Goal: Transaction & Acquisition: Purchase product/service

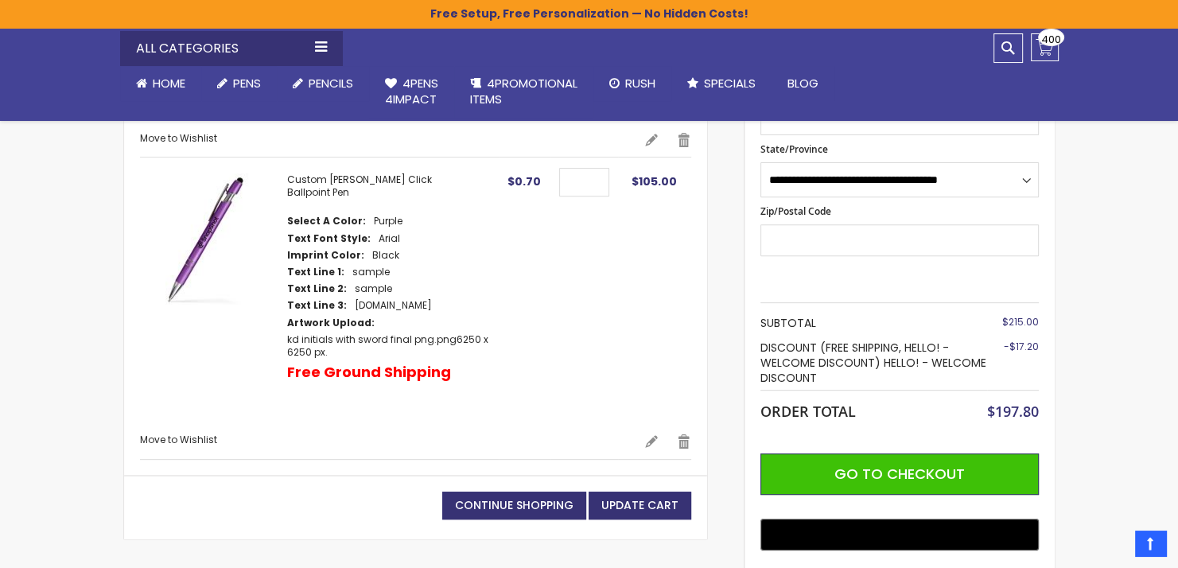
click at [651, 434] on link "Edit" at bounding box center [651, 442] width 14 height 16
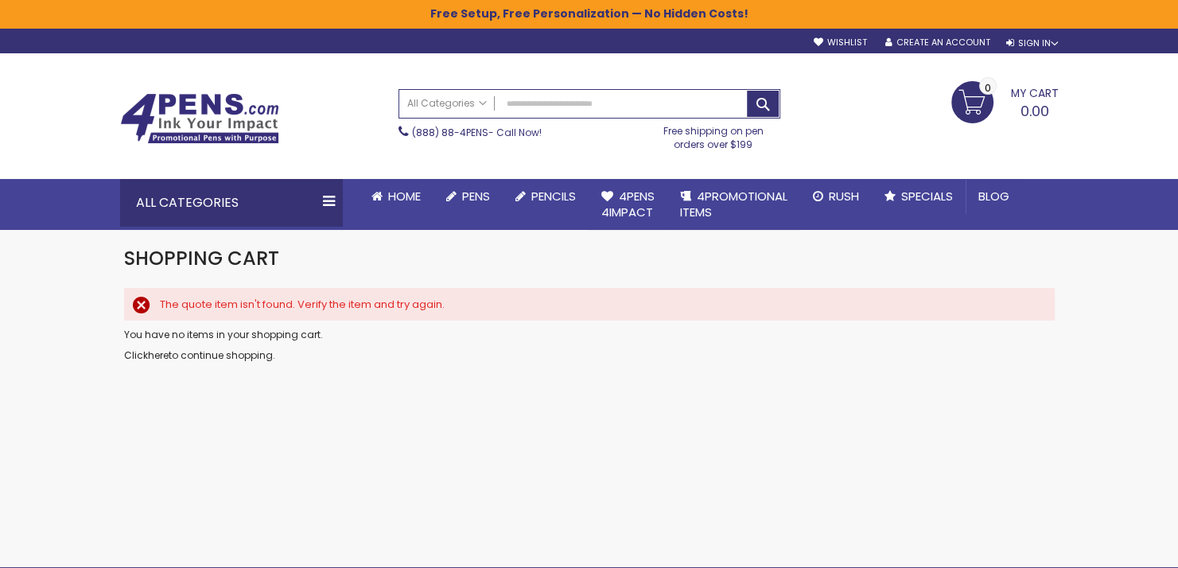
click at [158, 353] on link "here" at bounding box center [158, 355] width 21 height 14
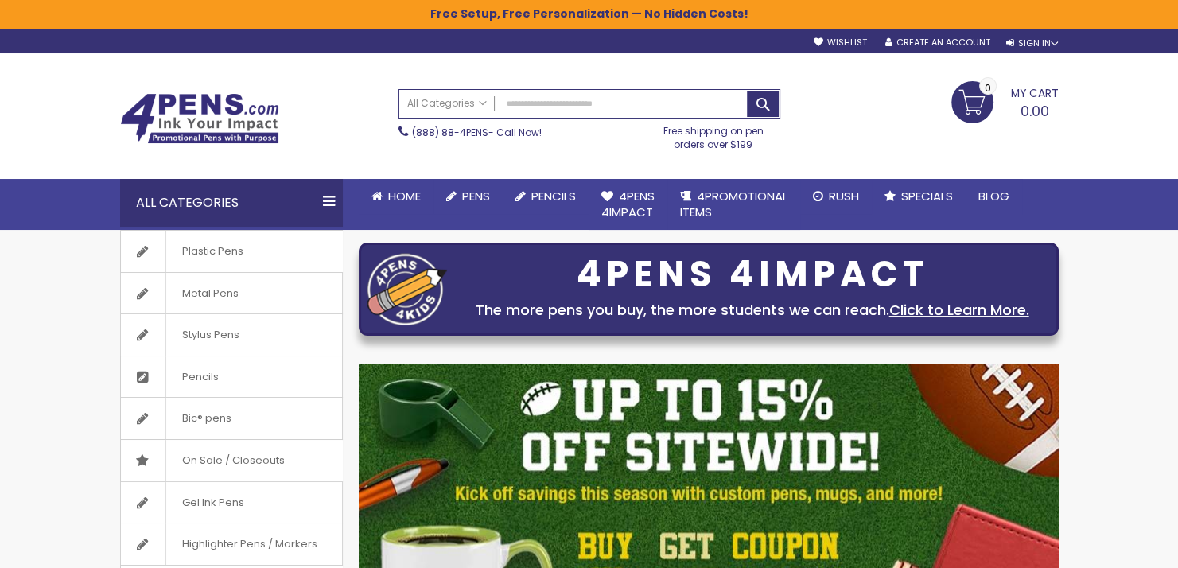
click at [1034, 45] on div "Sign In" at bounding box center [1031, 43] width 53 height 12
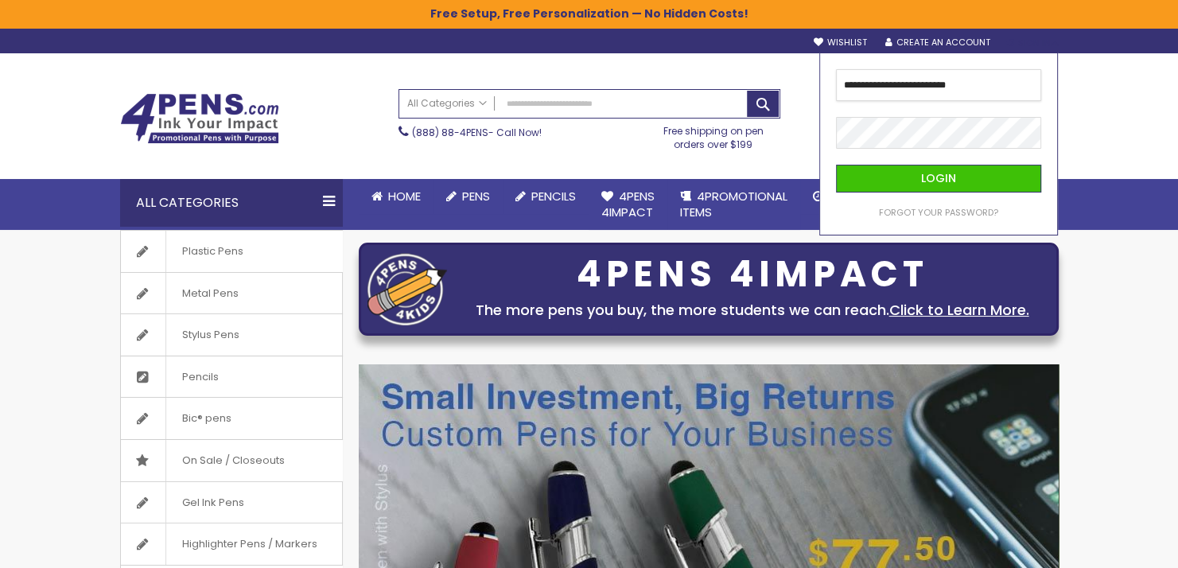
type input "**********"
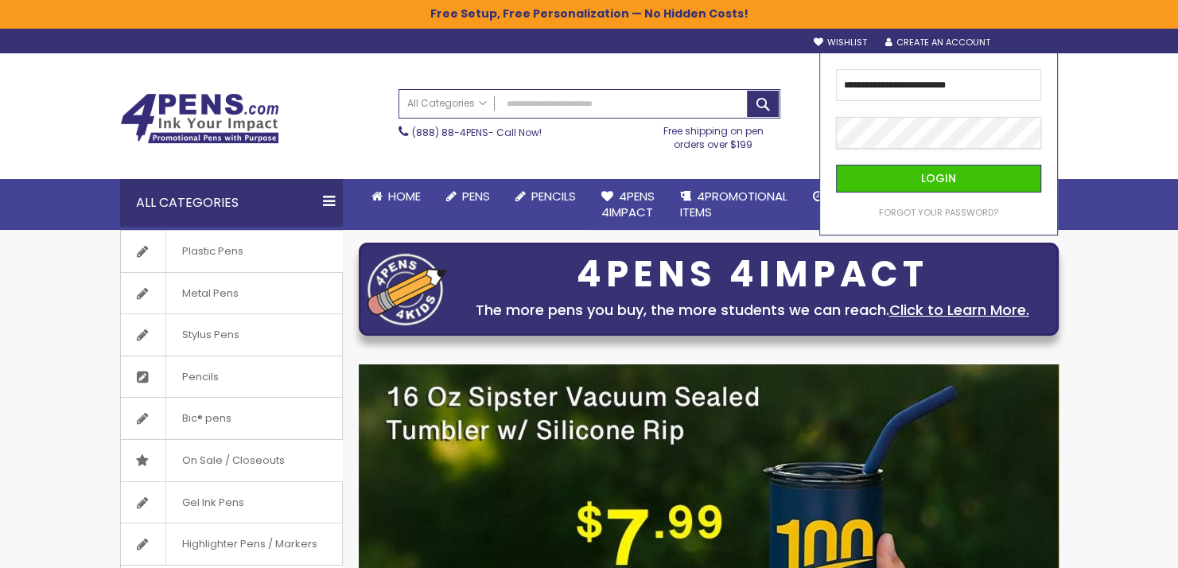
click at [836, 165] on button "Login" at bounding box center [938, 179] width 205 height 28
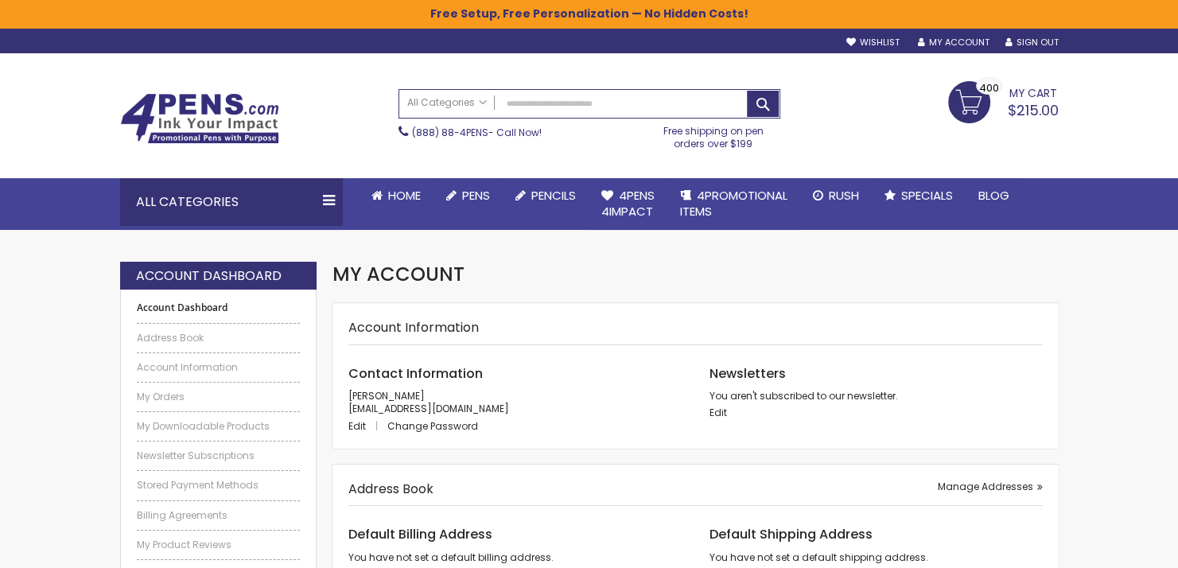
click at [962, 98] on link "My Cart $215.00 400 400 items" at bounding box center [1003, 101] width 111 height 40
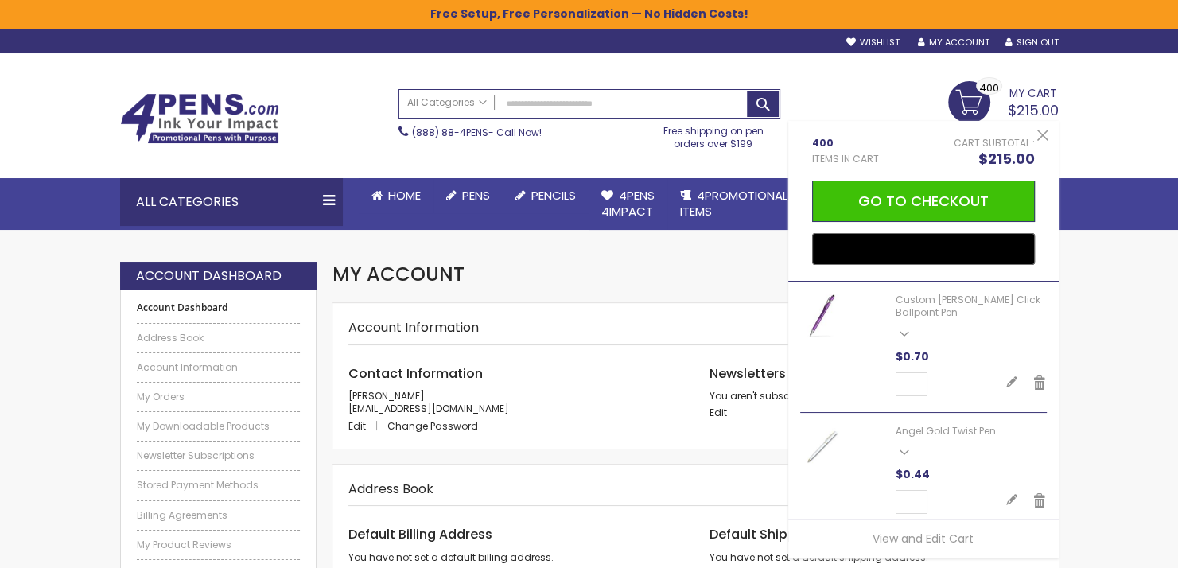
click at [1005, 382] on link "Edit" at bounding box center [1011, 383] width 13 height 18
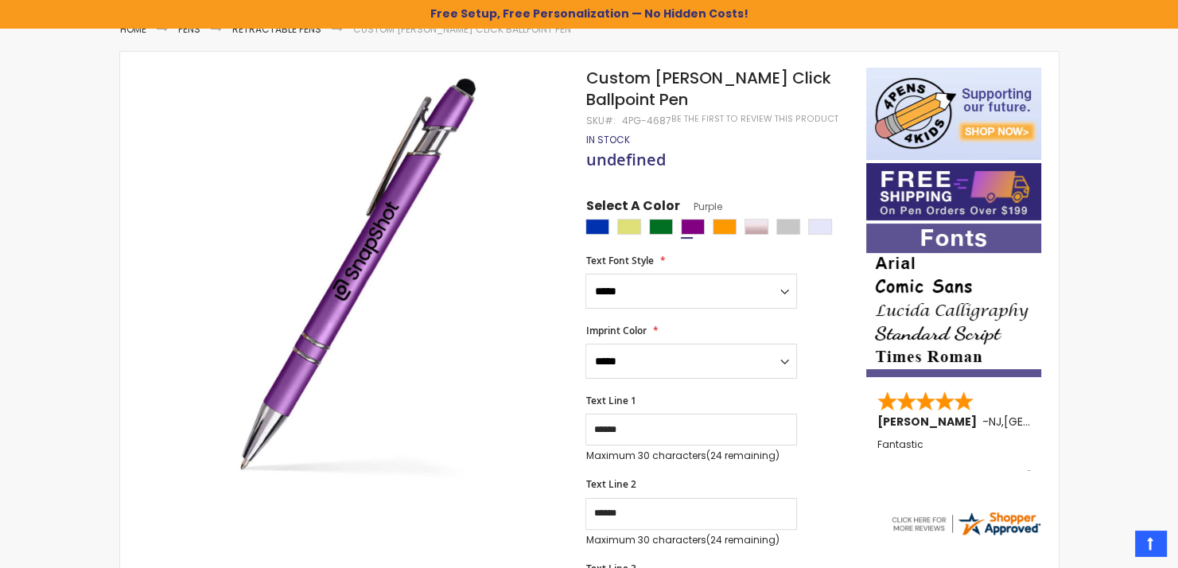
scroll to position [255, 0]
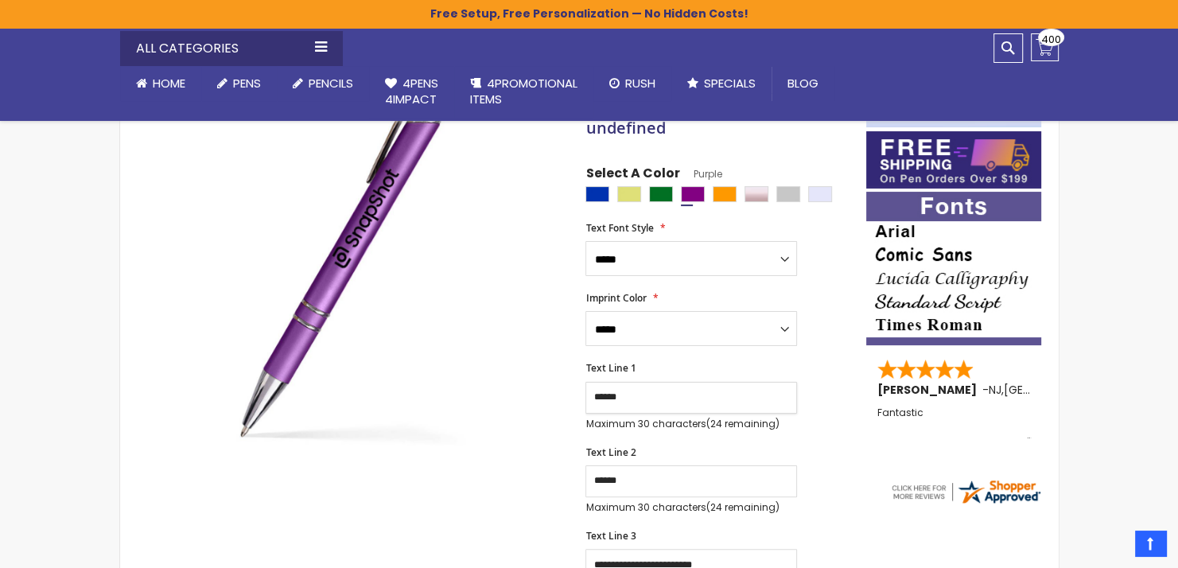
click at [649, 396] on input "******" at bounding box center [691, 398] width 212 height 32
type input "*"
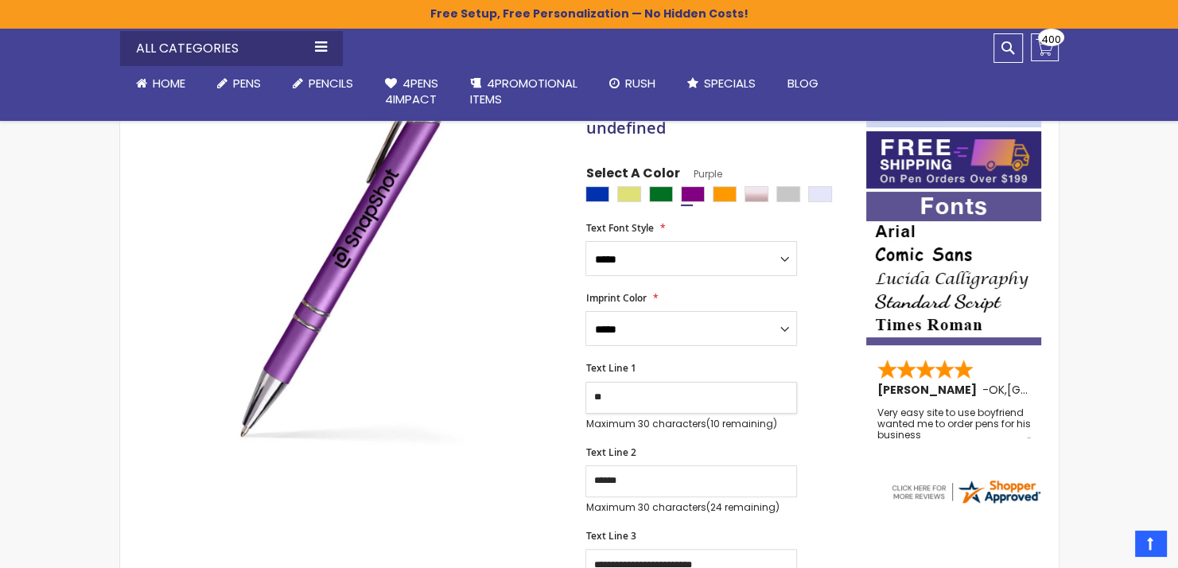
type input "*"
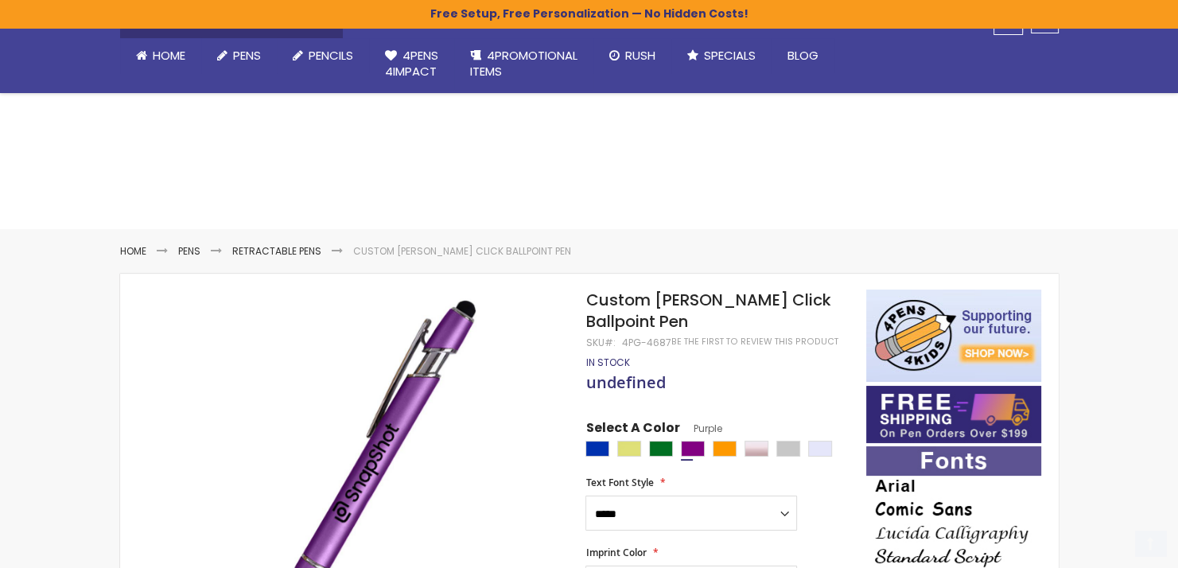
scroll to position [496, 0]
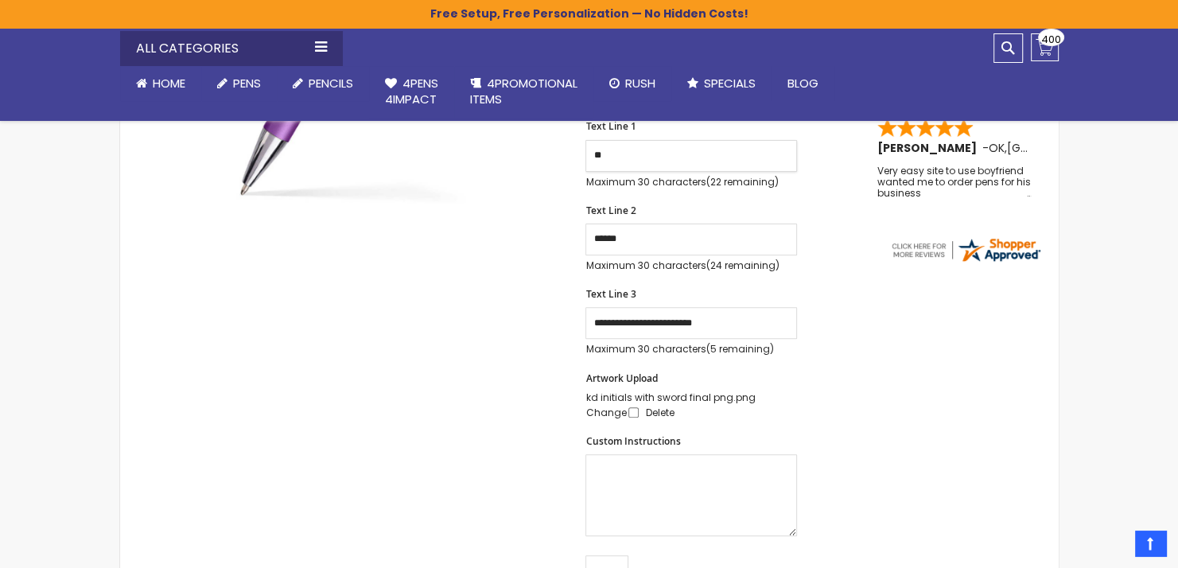
type input "*"
